Goal: Find specific page/section: Find specific page/section

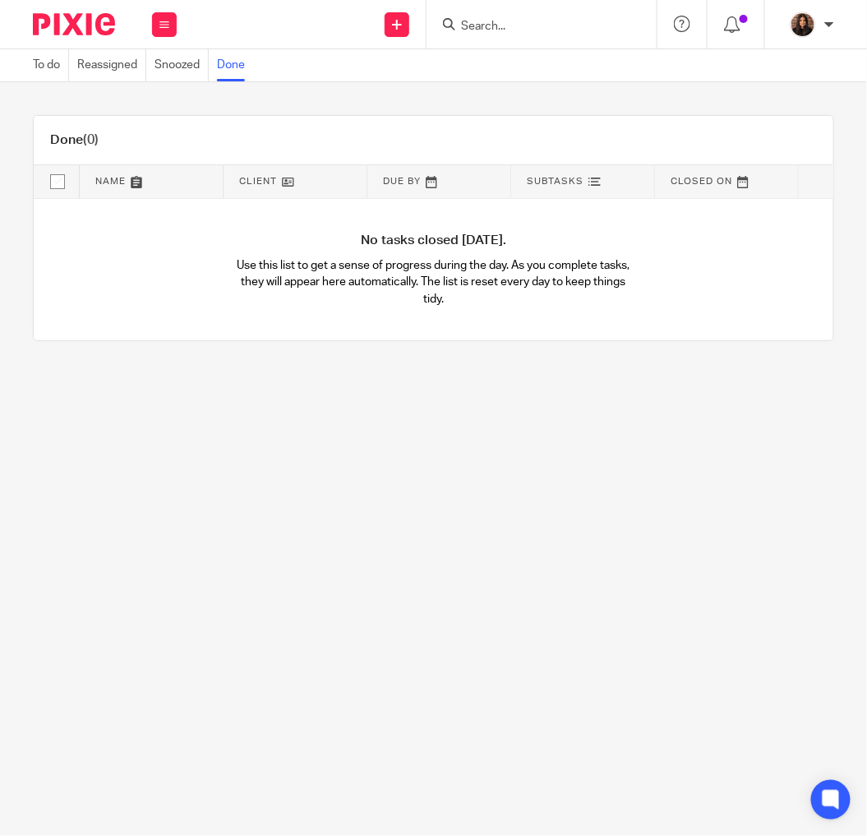
click at [514, 23] on input "Search" at bounding box center [533, 27] width 148 height 15
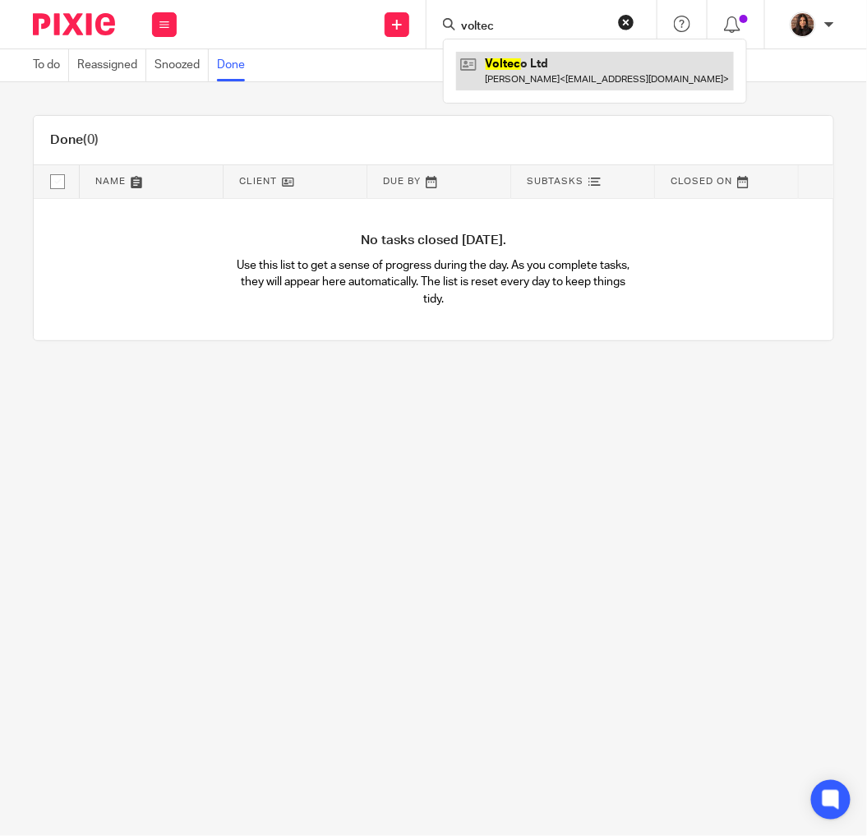
type input "voltec"
click at [512, 58] on link at bounding box center [595, 71] width 278 height 38
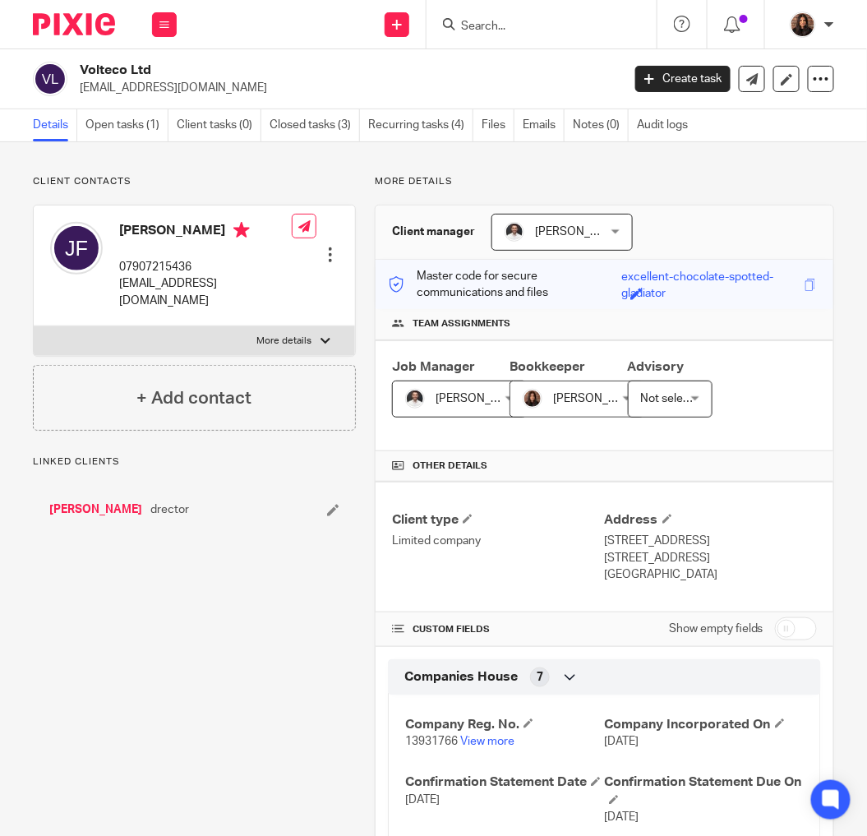
click at [279, 334] on p "More details" at bounding box center [284, 340] width 55 height 13
click at [34, 325] on input "More details" at bounding box center [33, 325] width 1 height 1
checkbox input "true"
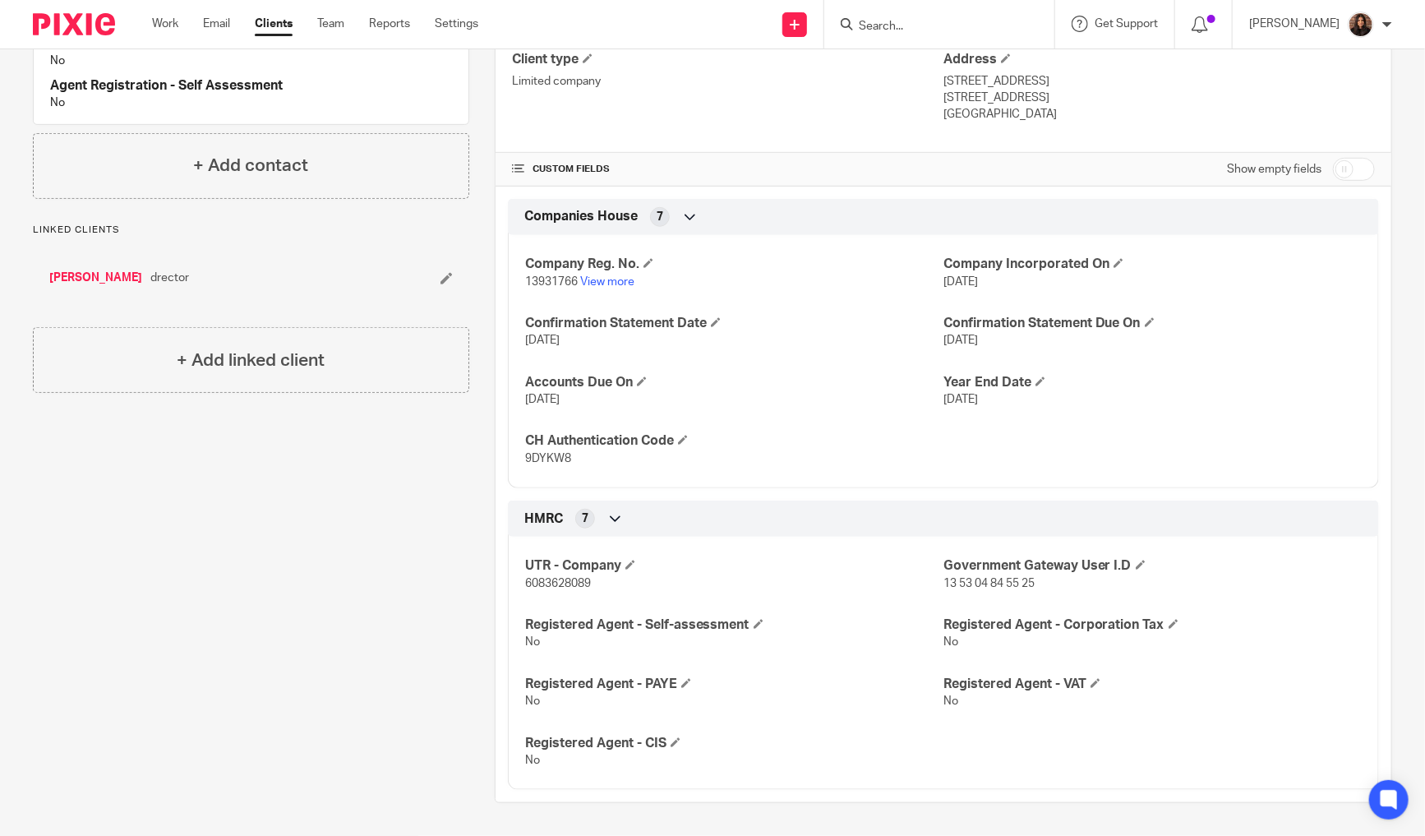
scroll to position [446, 0]
